Goal: Use online tool/utility: Utilize a website feature to perform a specific function

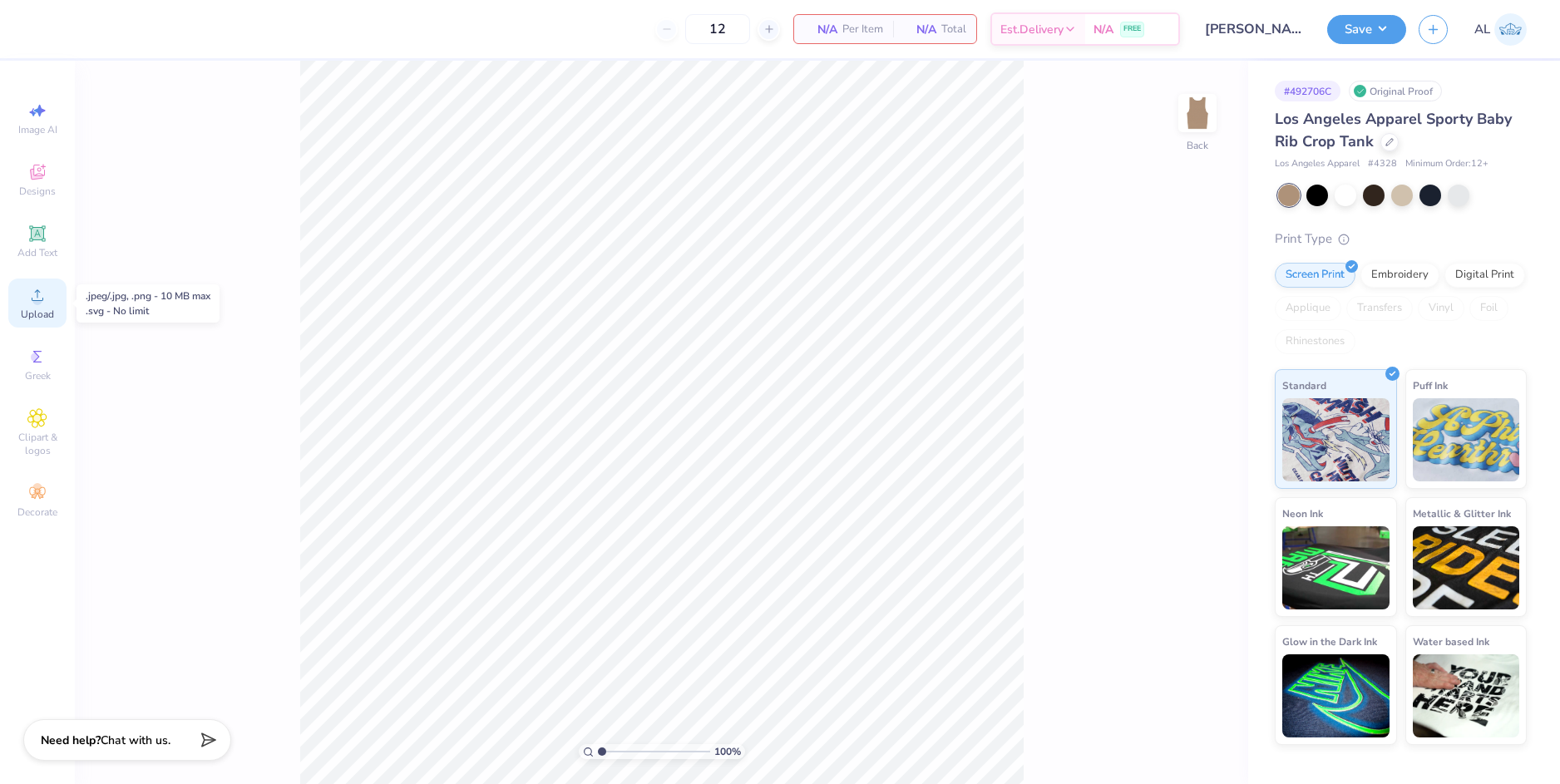
click at [45, 301] on icon at bounding box center [37, 295] width 20 height 20
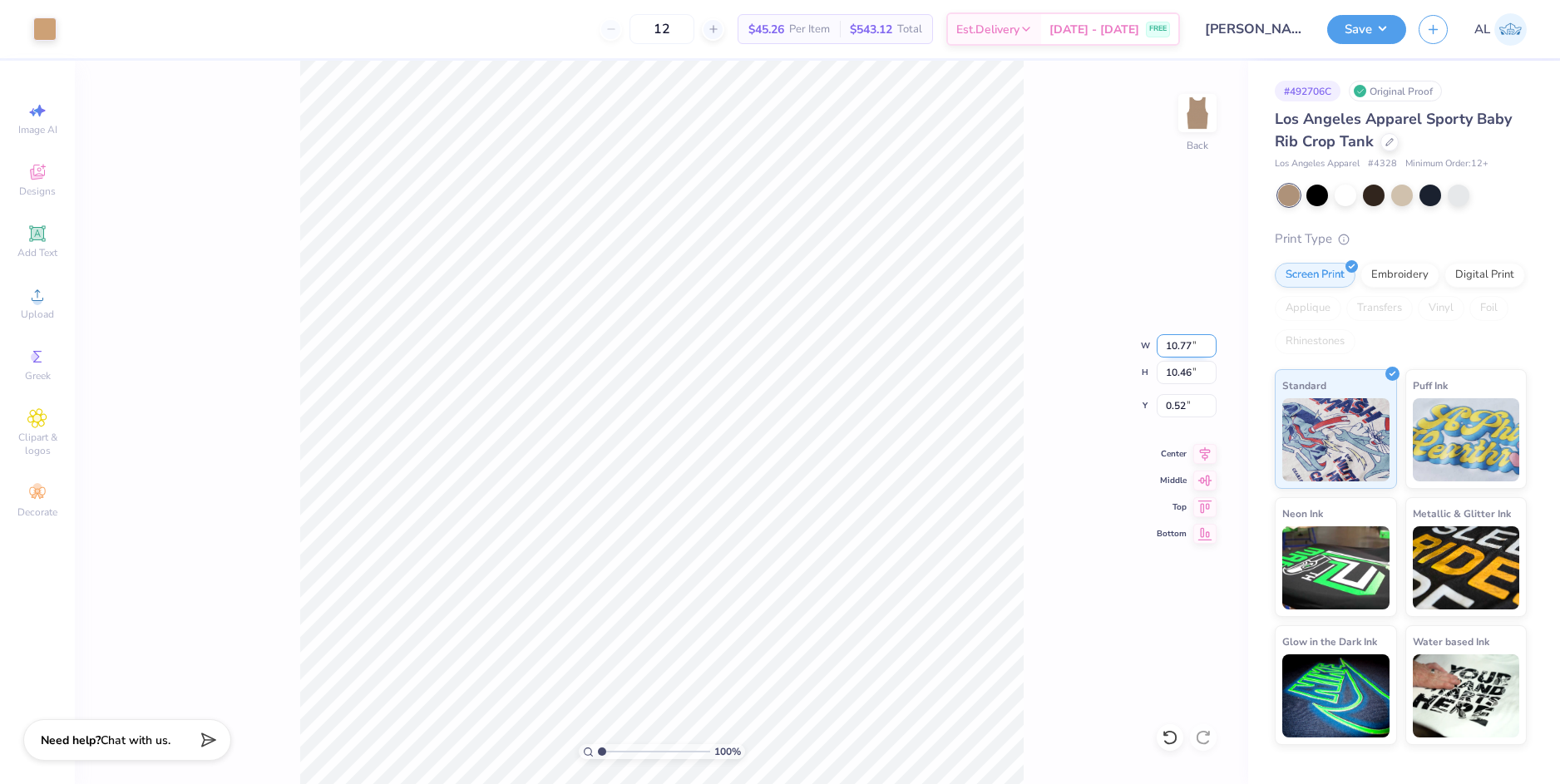
click at [1173, 348] on input "10.77" at bounding box center [1186, 345] width 60 height 23
click at [1181, 374] on input "10.46" at bounding box center [1186, 372] width 60 height 23
type input "7.00"
type input "6.80"
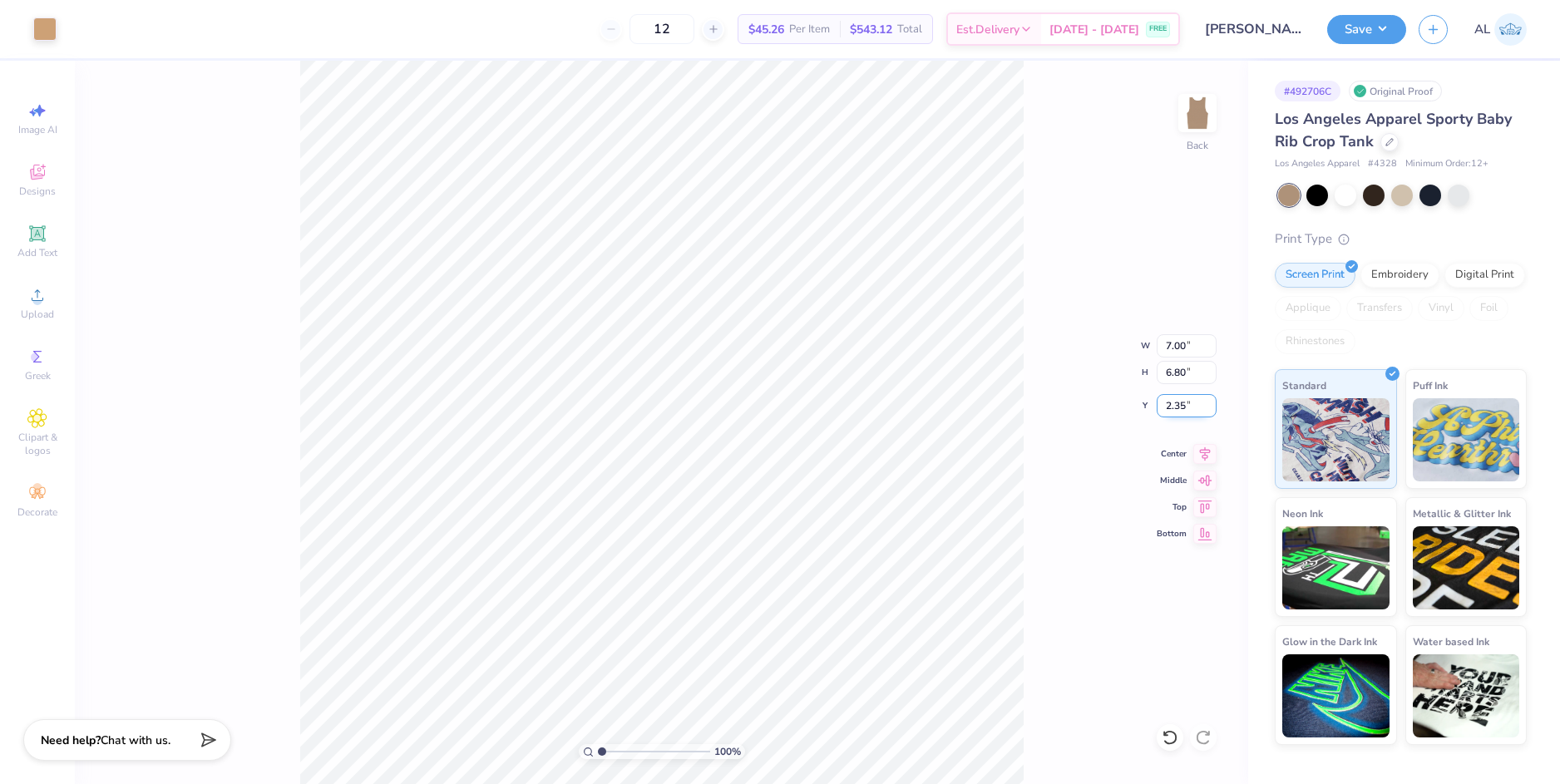
click at [1184, 404] on input "2.35" at bounding box center [1186, 405] width 60 height 23
click at [1175, 404] on input "2.35" at bounding box center [1186, 405] width 60 height 23
click at [1177, 374] on input "6.80" at bounding box center [1186, 372] width 60 height 23
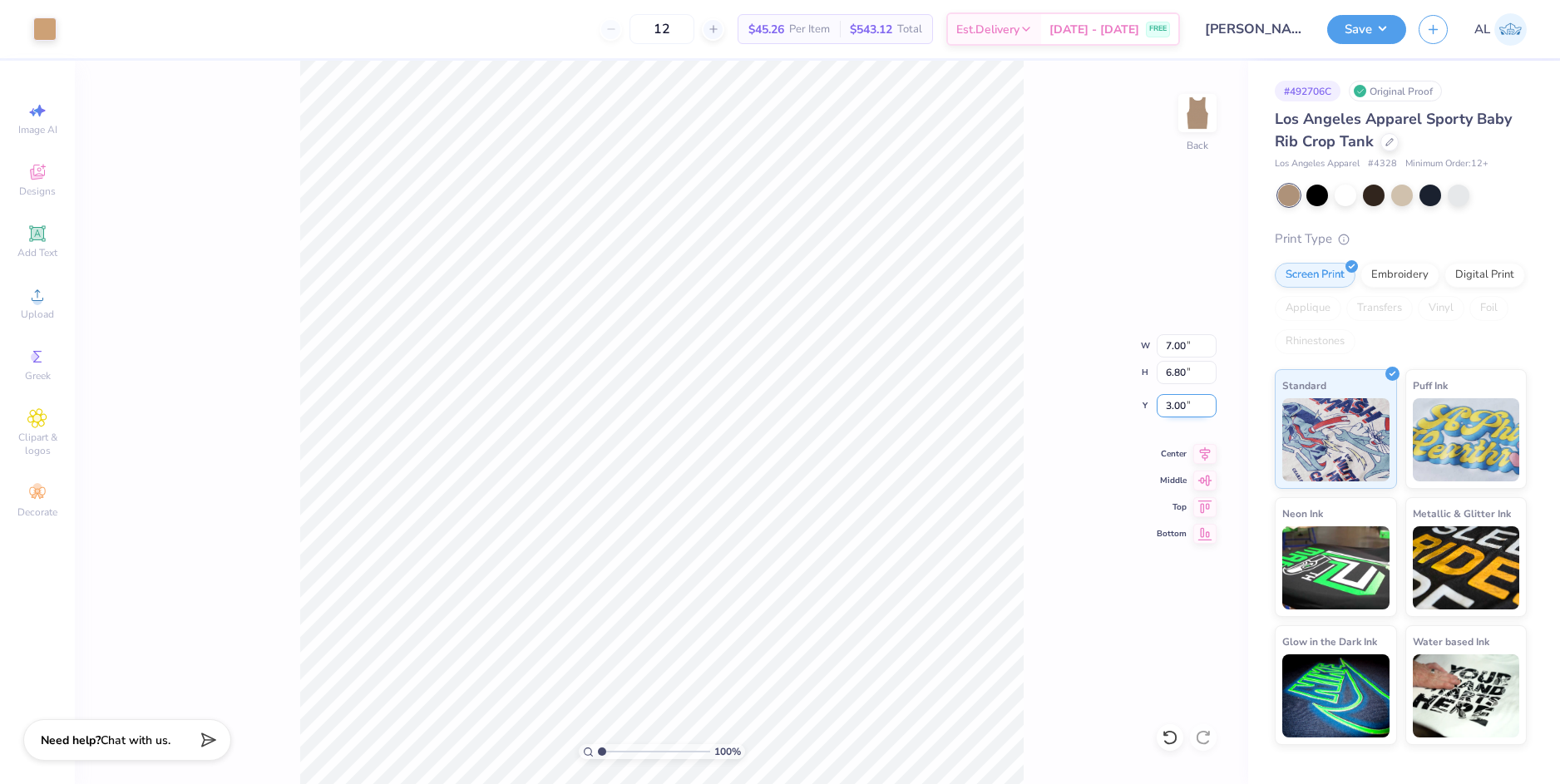
click at [1172, 406] on input "3.00" at bounding box center [1186, 405] width 60 height 23
click at [1175, 369] on input "6.80" at bounding box center [1186, 372] width 60 height 23
click at [1167, 407] on input "2.00" at bounding box center [1186, 405] width 60 height 23
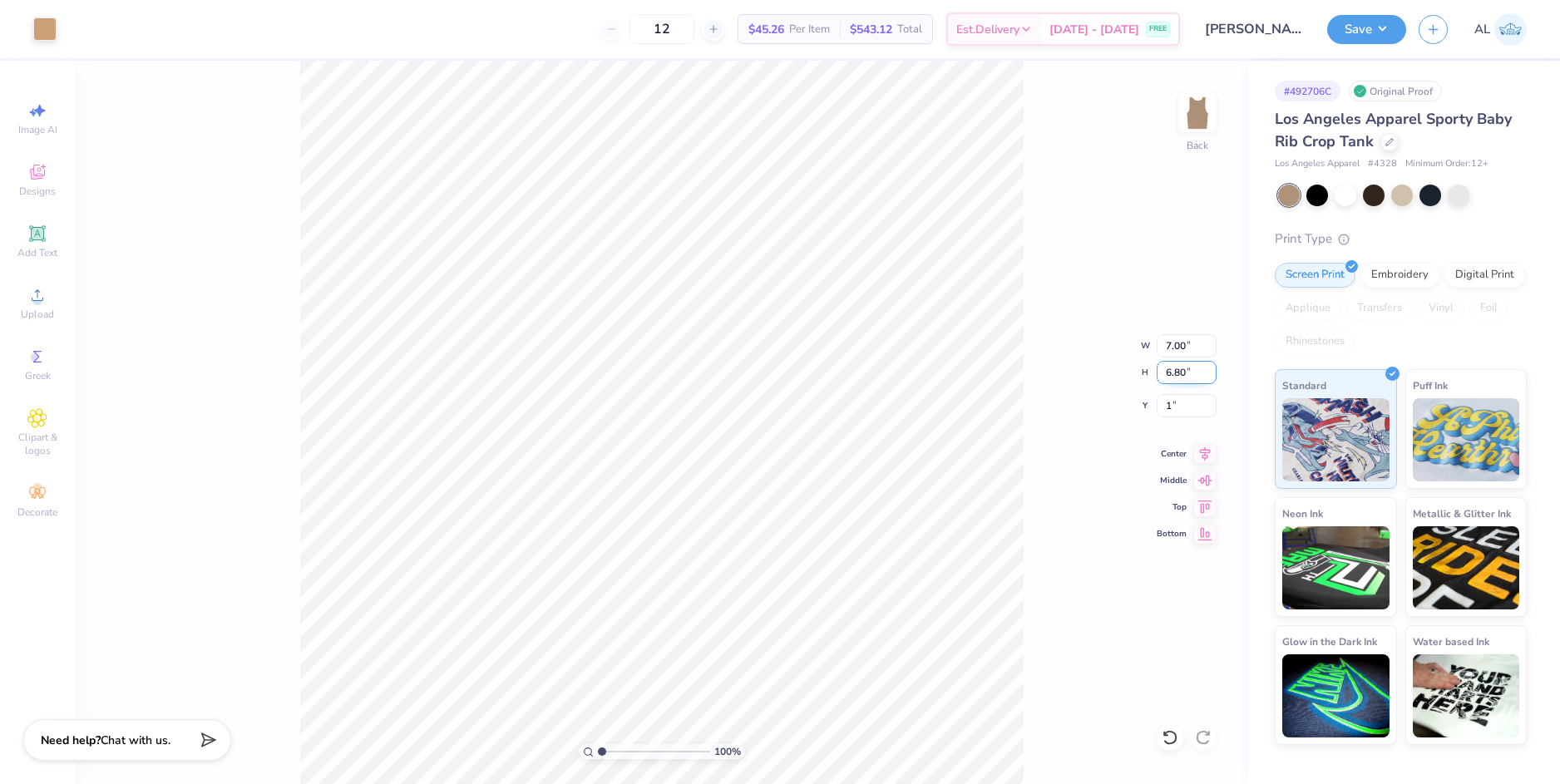
click at [1175, 372] on input "6.80" at bounding box center [1186, 372] width 60 height 23
type input "1.00"
click at [1367, 32] on button "Save" at bounding box center [1367, 27] width 79 height 29
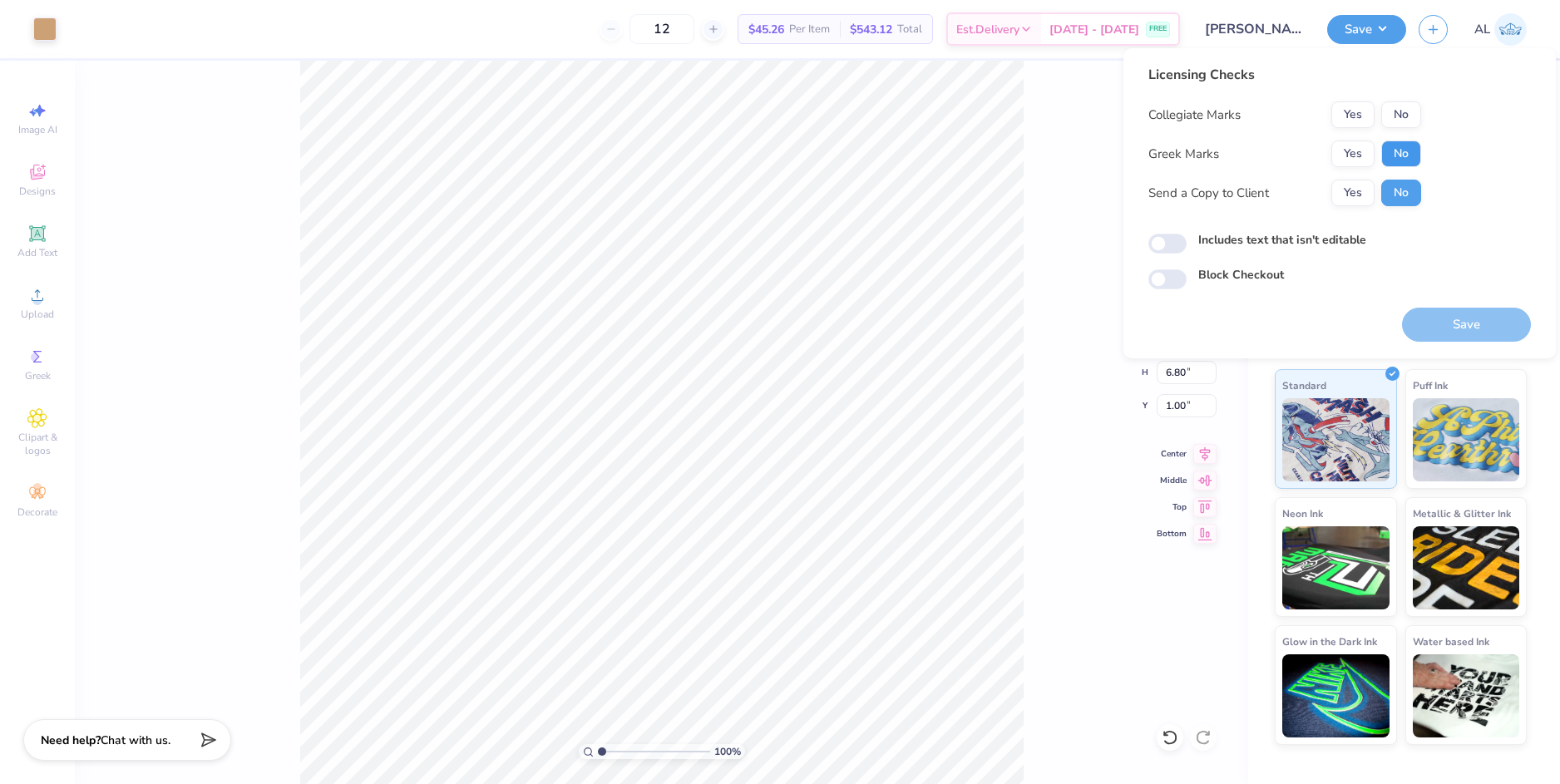
click at [1397, 156] on button "No" at bounding box center [1401, 154] width 40 height 27
click at [1365, 121] on button "Yes" at bounding box center [1353, 114] width 43 height 27
click at [1350, 195] on button "Yes" at bounding box center [1353, 192] width 43 height 27
click at [1449, 321] on button "Save" at bounding box center [1466, 325] width 129 height 34
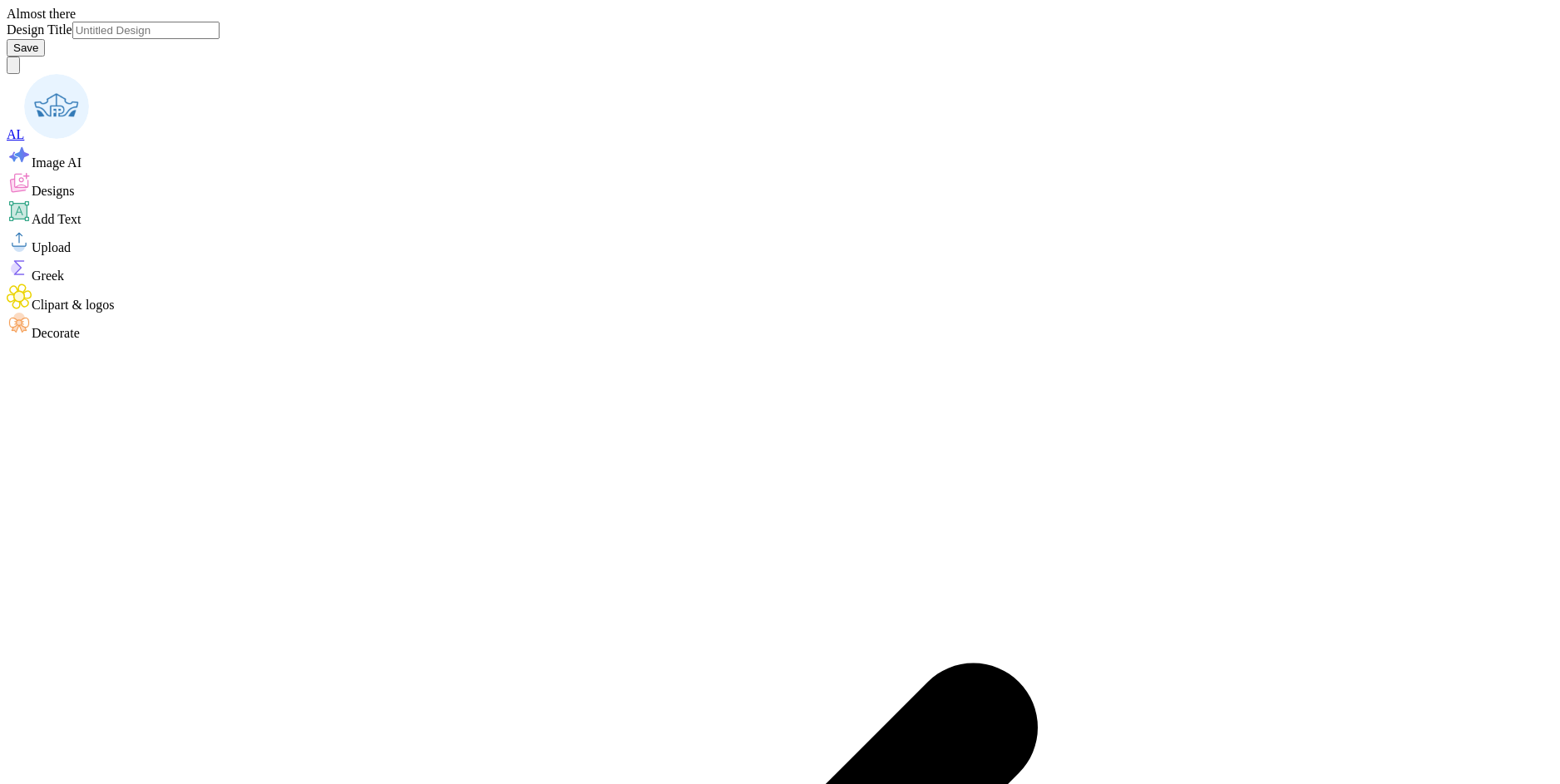
type input "SDT 2025"
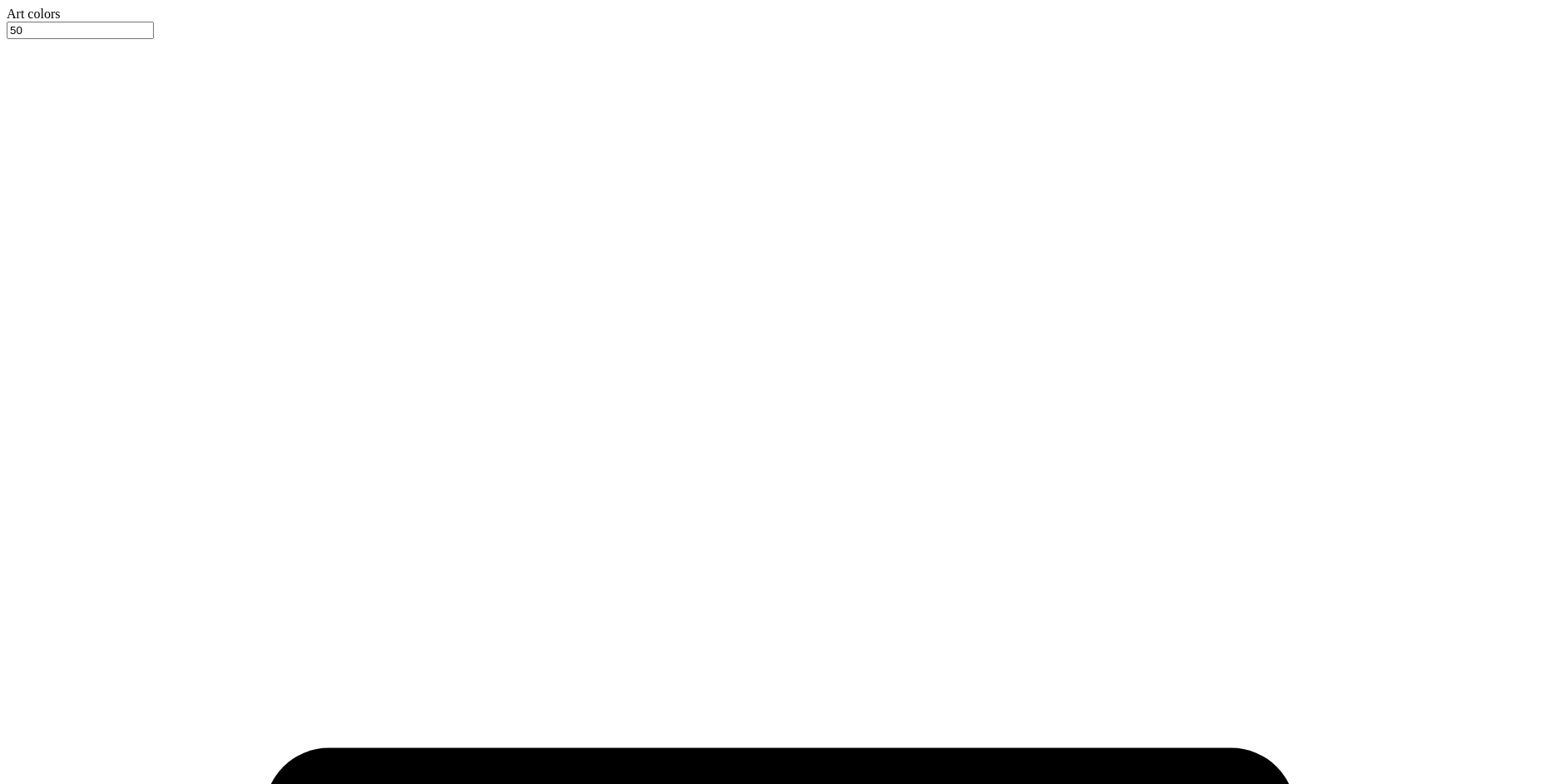
type input "1.14"
type input "0.80"
type input "12.66"
